Goal: Task Accomplishment & Management: Manage account settings

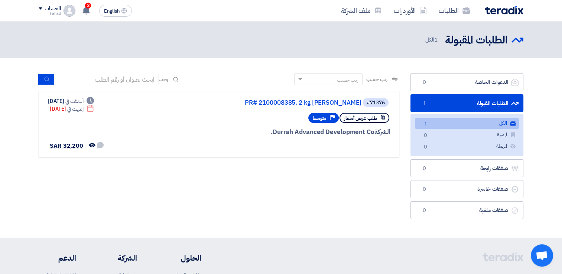
click at [483, 102] on link "الطلبات المقبولة الطلبات المقبولة 1" at bounding box center [467, 103] width 113 height 18
click at [495, 10] on img at bounding box center [504, 10] width 39 height 9
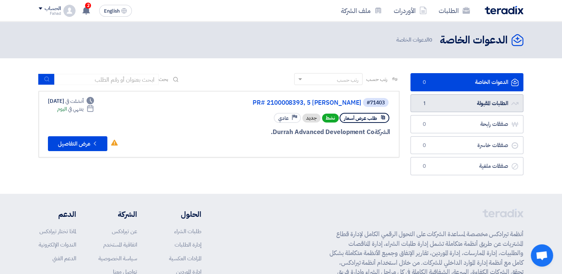
click at [440, 100] on link "الطلبات المقبولة الطلبات المقبولة 1" at bounding box center [467, 103] width 113 height 18
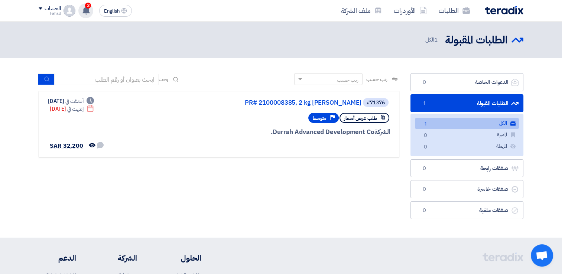
click at [80, 10] on div "2 New request received, check details and submit your quotation now! 16 hours a…" at bounding box center [85, 10] width 15 height 15
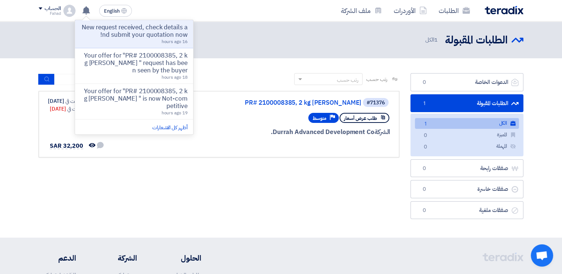
click at [114, 32] on p "New request received, check details and submit your quotation now!" at bounding box center [134, 31] width 106 height 15
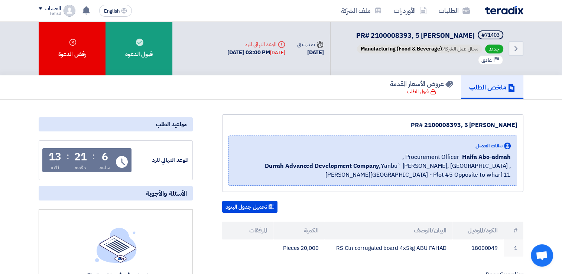
click at [502, 10] on img at bounding box center [504, 10] width 39 height 9
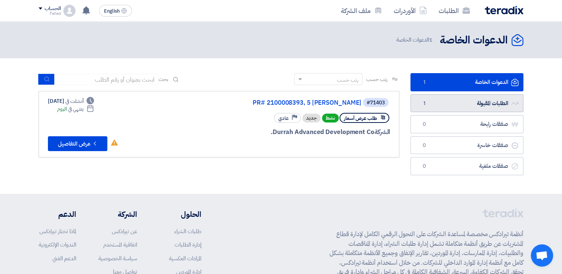
click at [479, 102] on link "الطلبات المقبولة الطلبات المقبولة 1" at bounding box center [467, 103] width 113 height 18
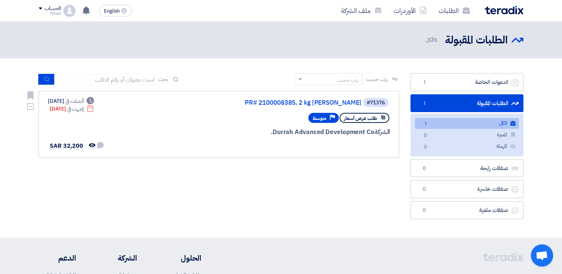
click at [164, 132] on div "#71376 PR# 2100008385, 2 kg [PERSON_NAME] طلب عرض أسعار Priority متوسط الشركة […" at bounding box center [219, 124] width 342 height 54
click at [479, 171] on link "صفقات رابحة صفقات رابحة 0" at bounding box center [467, 168] width 113 height 18
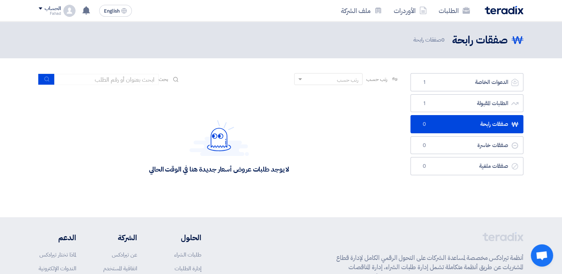
click at [504, 13] on img at bounding box center [504, 10] width 39 height 9
